Goal: Navigation & Orientation: Find specific page/section

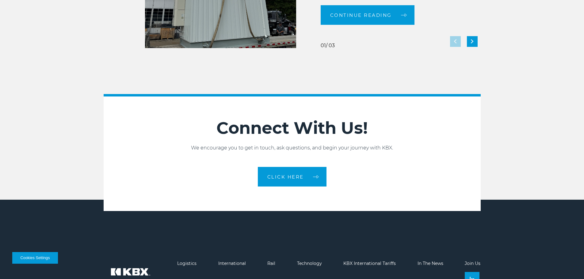
scroll to position [1349, 0]
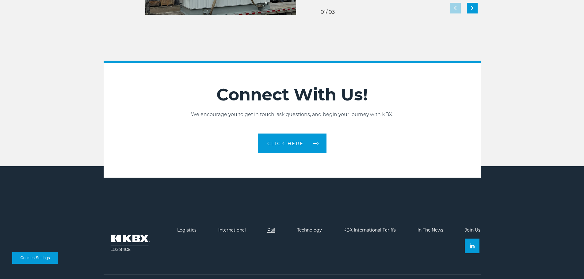
click at [270, 230] on link "Rail" at bounding box center [271, 230] width 8 height 6
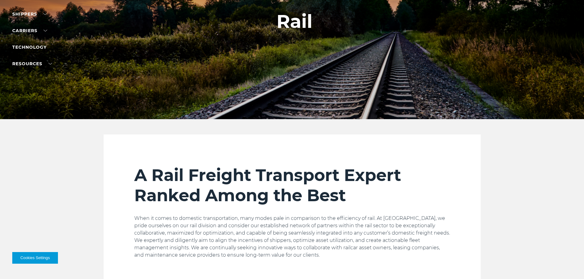
scroll to position [31, 0]
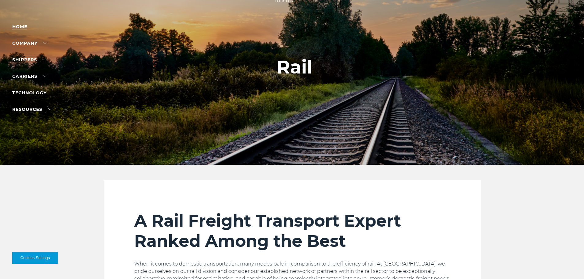
click at [25, 27] on link "Home" at bounding box center [19, 27] width 15 height 6
